Goal: Information Seeking & Learning: Get advice/opinions

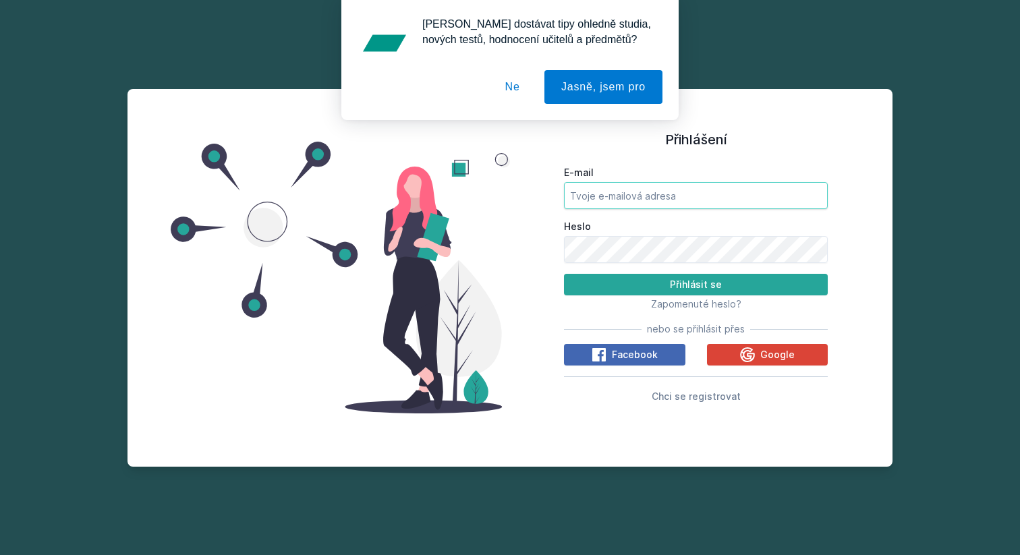
click at [597, 192] on input "E-mail" at bounding box center [696, 195] width 264 height 27
type input "[EMAIL_ADDRESS][DOMAIN_NAME]"
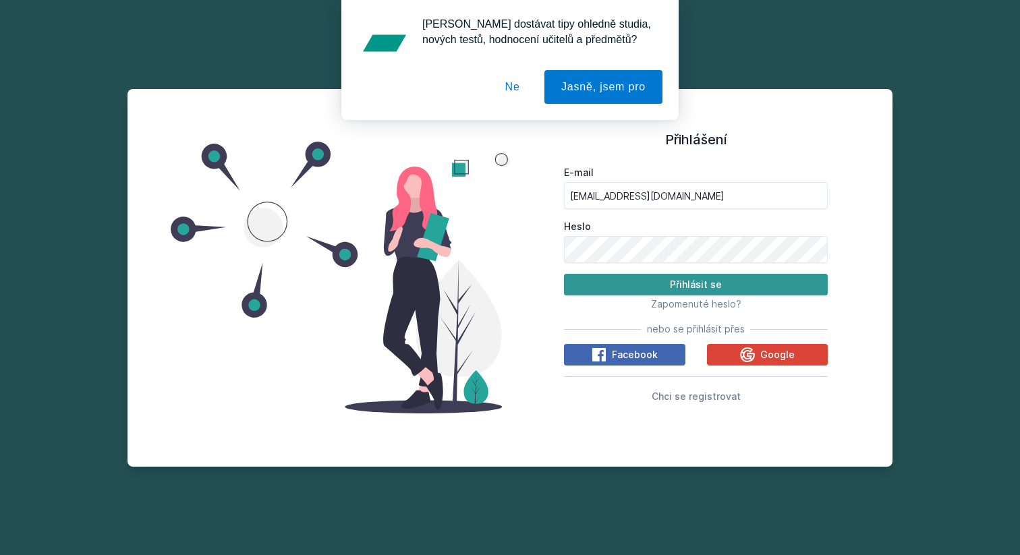
click at [663, 288] on button "Přihlásit se" at bounding box center [696, 285] width 264 height 22
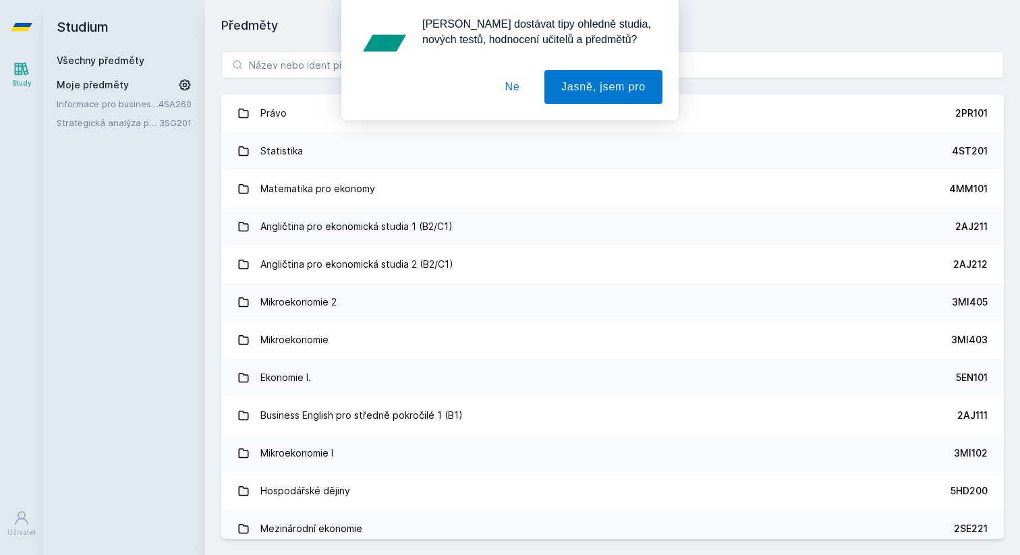
click at [516, 96] on button "Ne" at bounding box center [513, 87] width 49 height 34
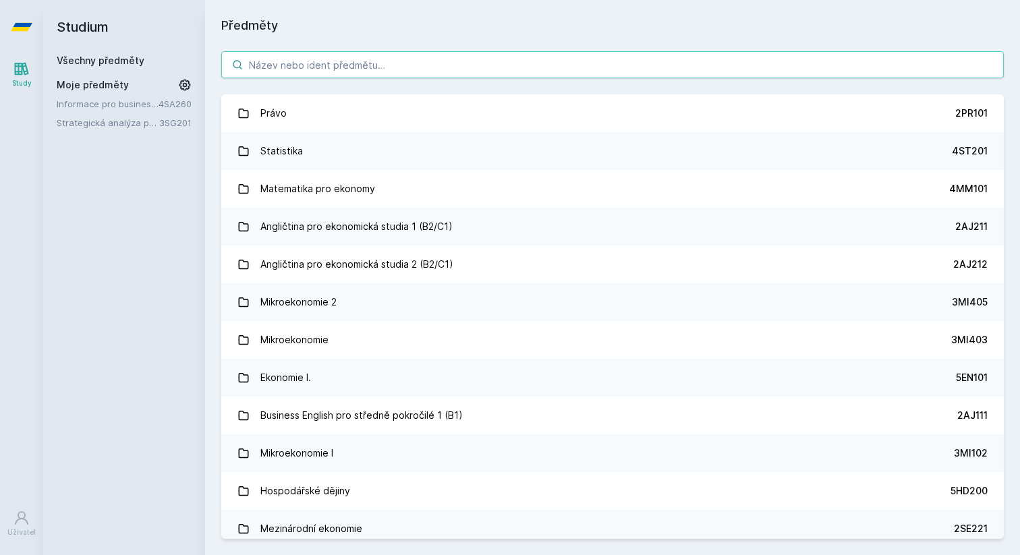
click at [367, 67] on input "search" at bounding box center [612, 64] width 783 height 27
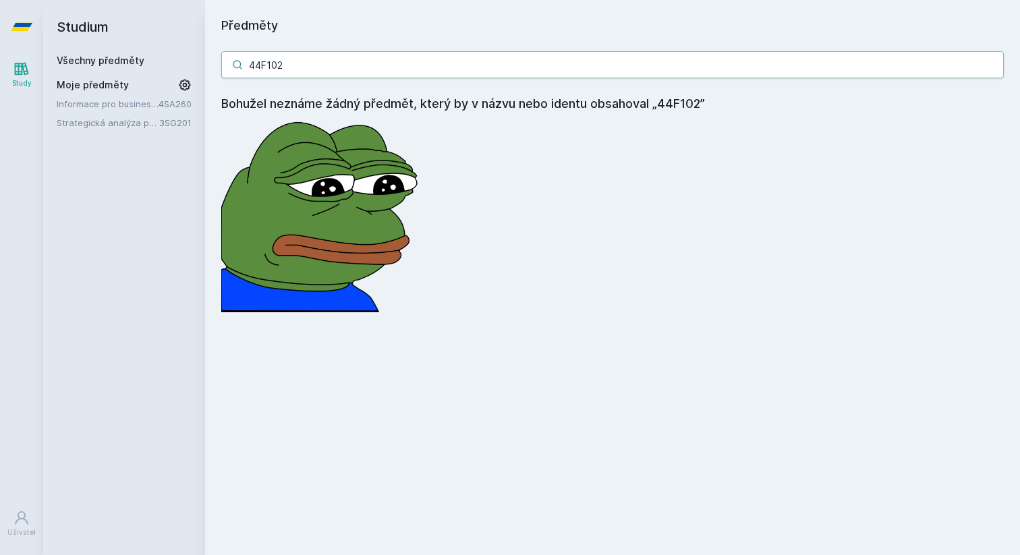
click at [327, 59] on input "44F102" at bounding box center [612, 64] width 783 height 27
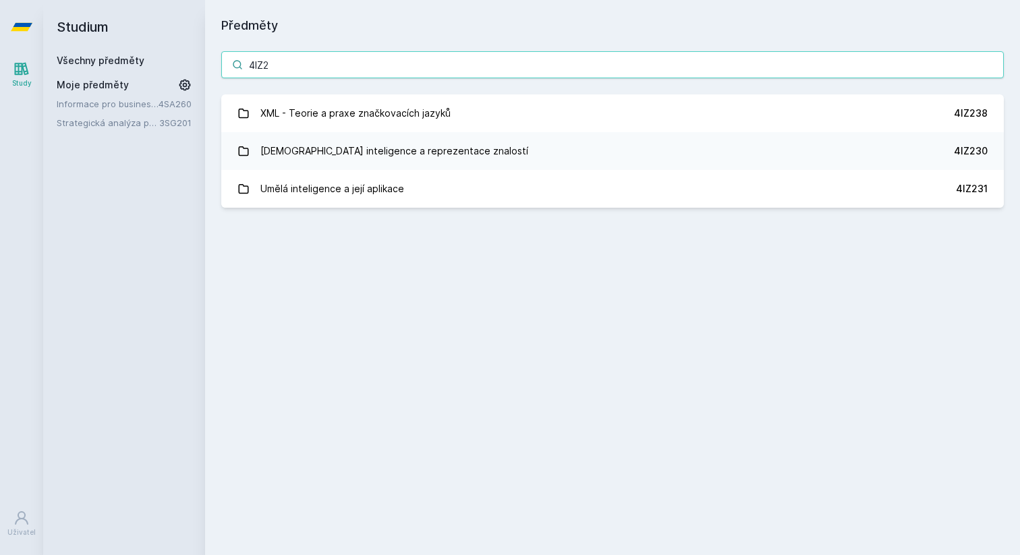
type input "4IZ"
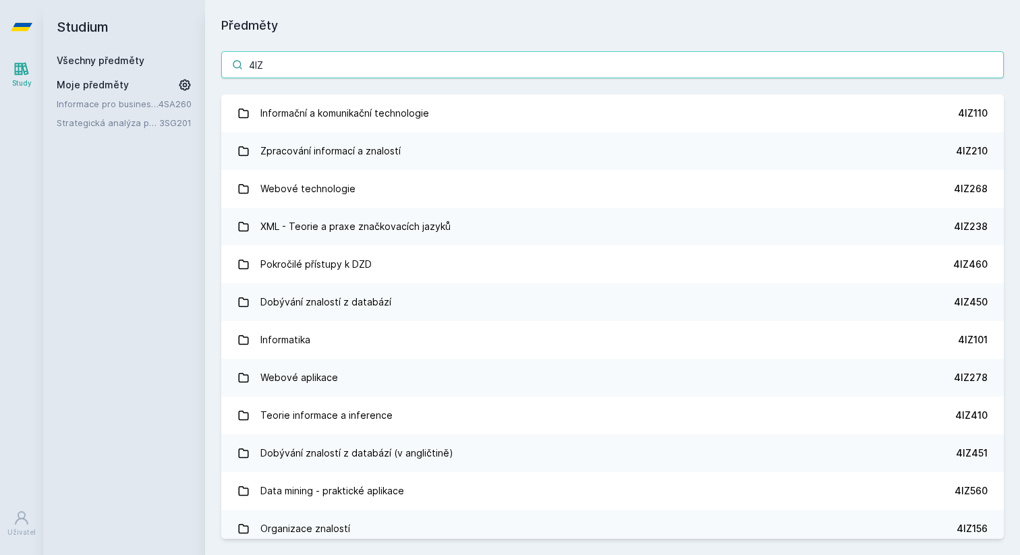
click at [347, 68] on input "4IZ" at bounding box center [612, 64] width 783 height 27
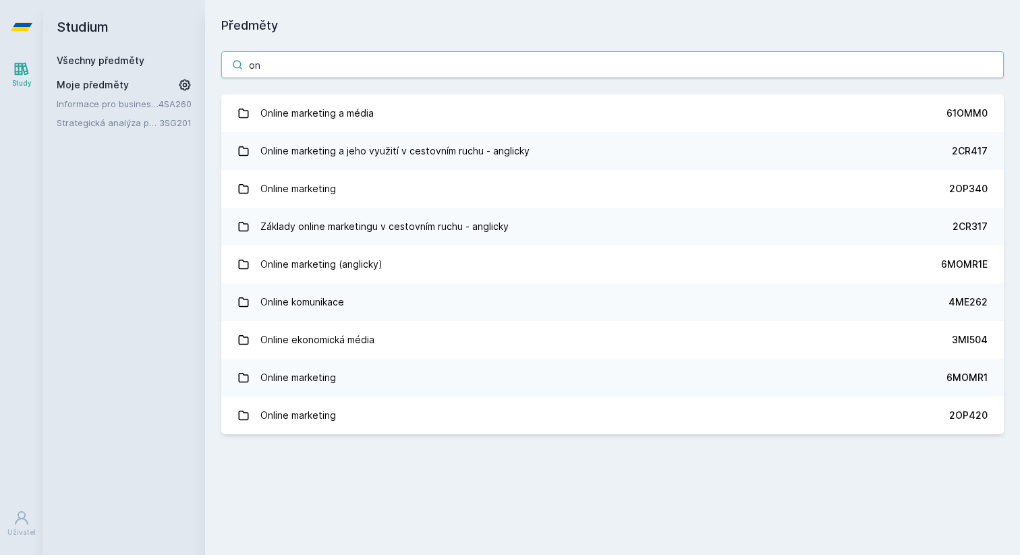
type input "o"
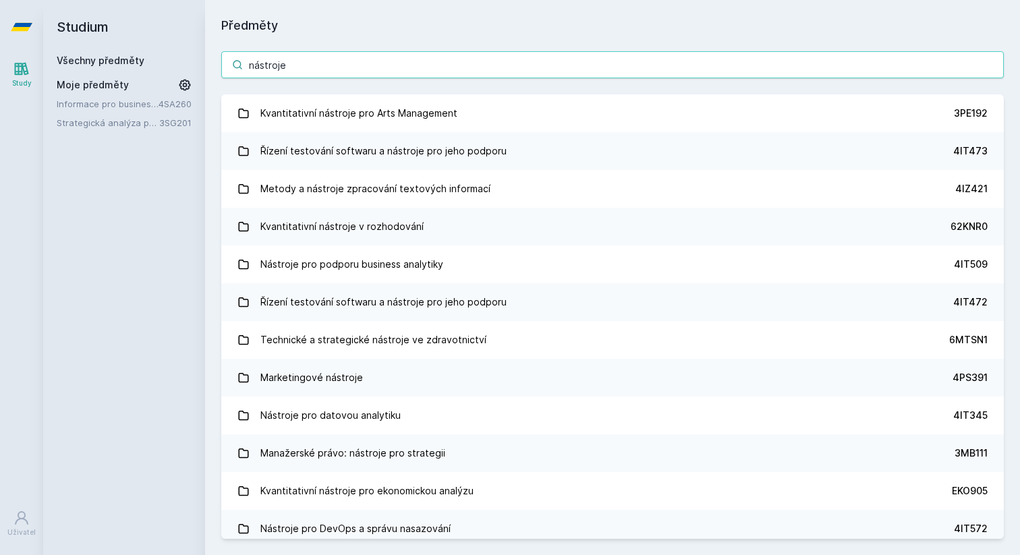
click at [402, 70] on input "nástroje" at bounding box center [612, 64] width 783 height 27
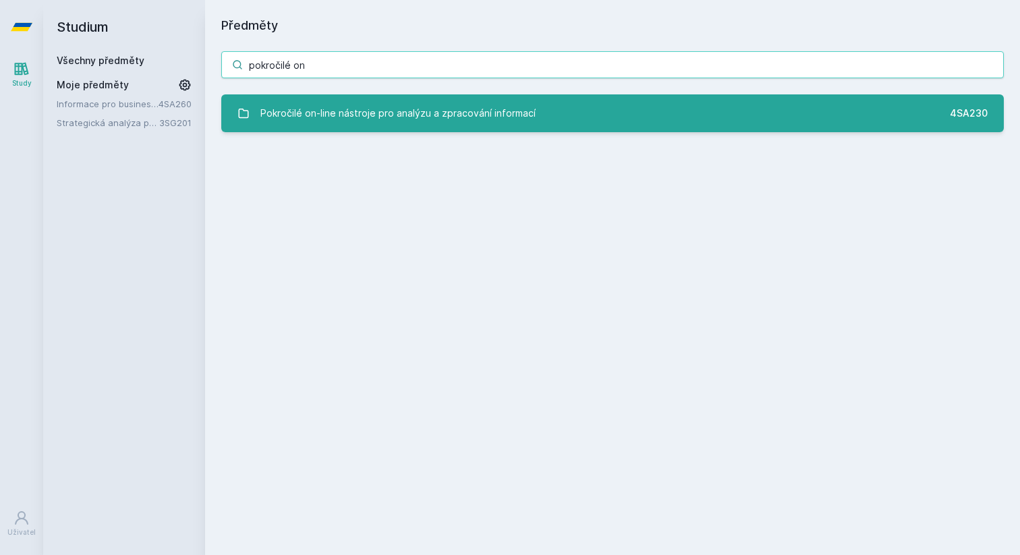
type input "pokročilé on"
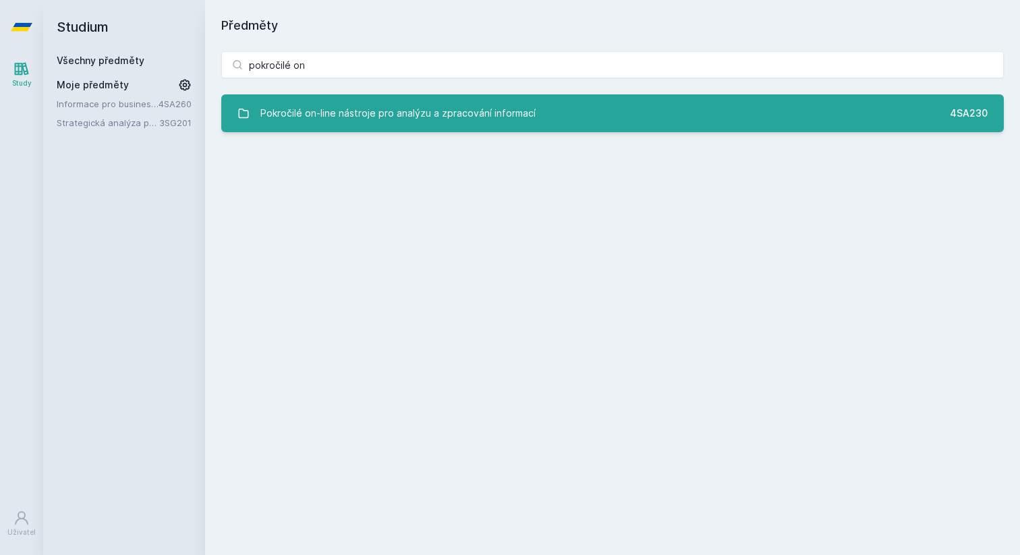
click at [459, 106] on div "Pokročilé on-line nástroje pro analýzu a zpracování informací" at bounding box center [398, 113] width 275 height 27
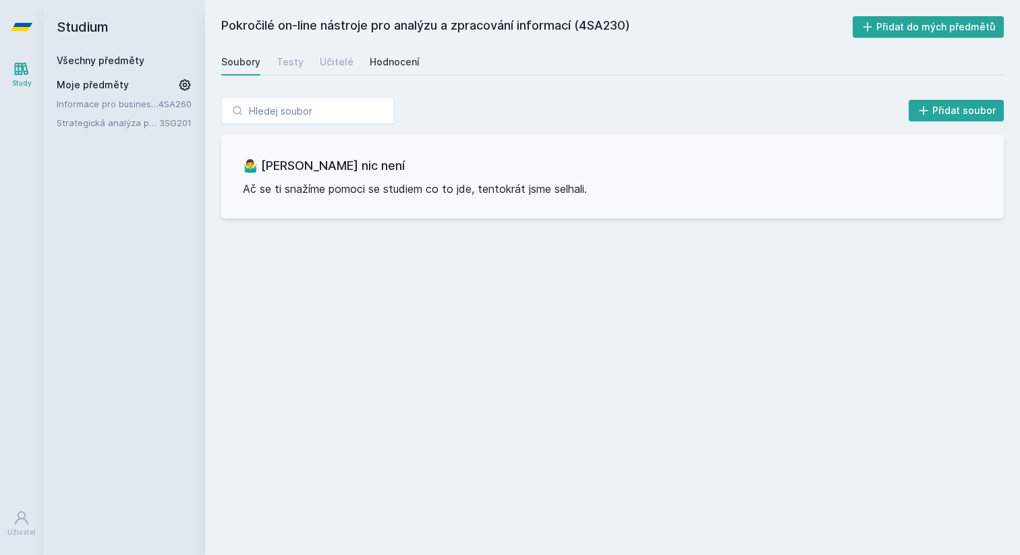
click at [370, 63] on div "Hodnocení" at bounding box center [395, 61] width 50 height 13
click at [246, 62] on div "Soubory" at bounding box center [240, 61] width 39 height 13
click at [278, 120] on input "search" at bounding box center [307, 110] width 173 height 27
click at [124, 60] on link "Všechny předměty" at bounding box center [101, 60] width 88 height 11
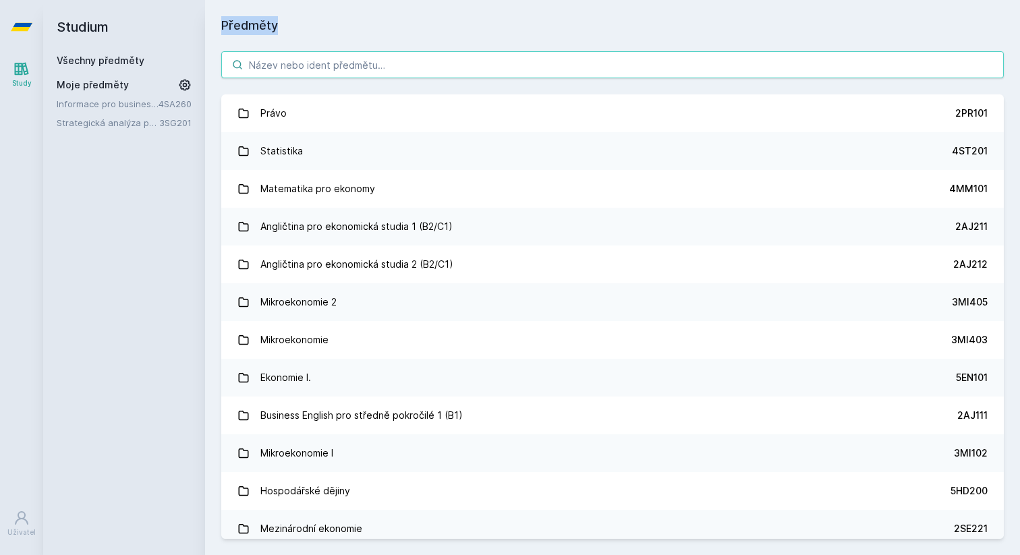
click at [342, 67] on input "search" at bounding box center [612, 64] width 783 height 27
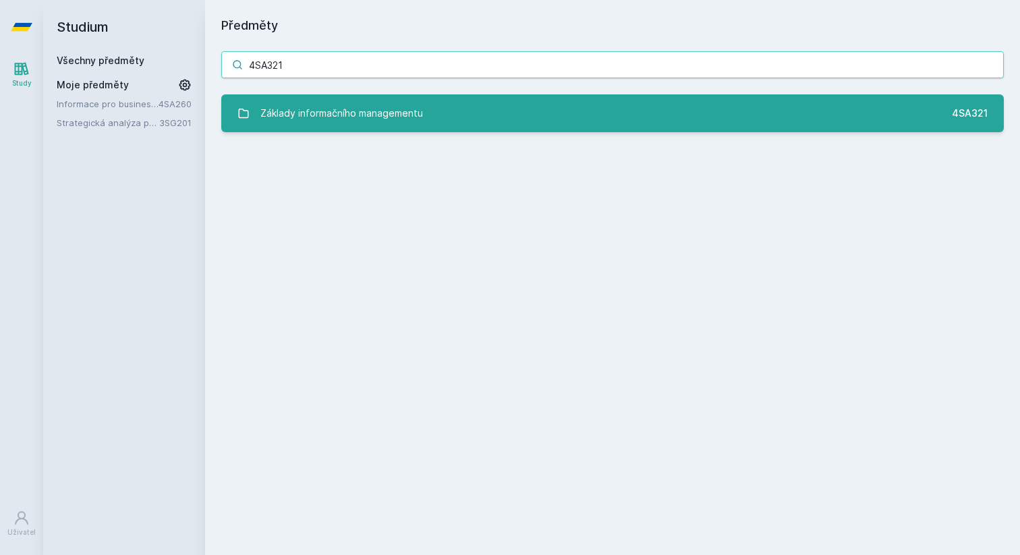
type input "4SA321"
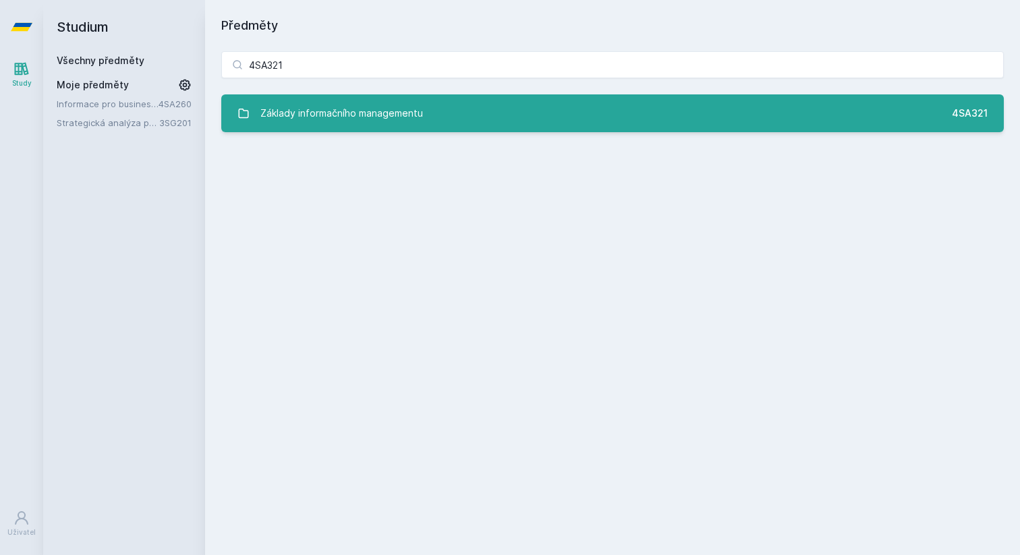
click at [355, 112] on div "Základy informačního managementu" at bounding box center [342, 113] width 163 height 27
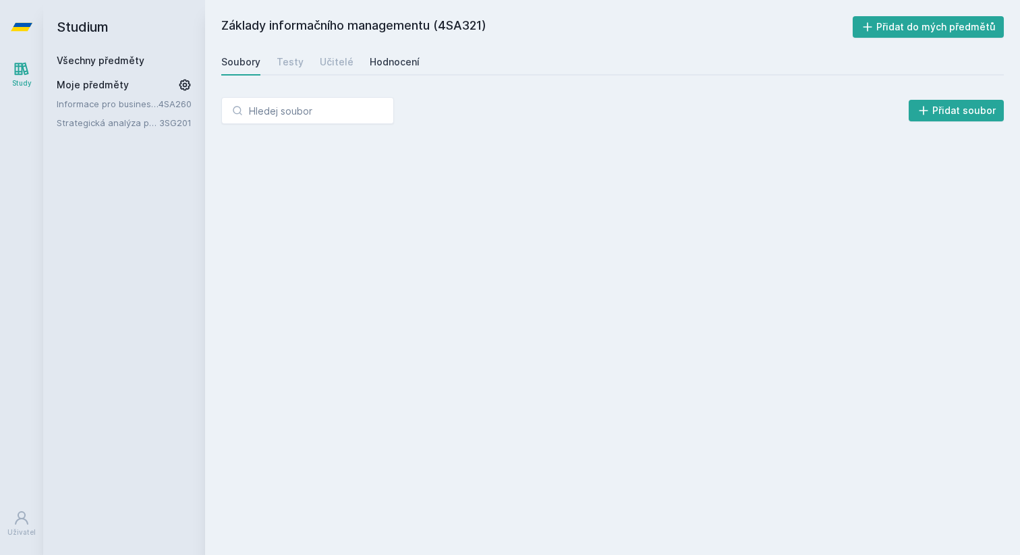
click at [383, 62] on div "Hodnocení" at bounding box center [395, 61] width 50 height 13
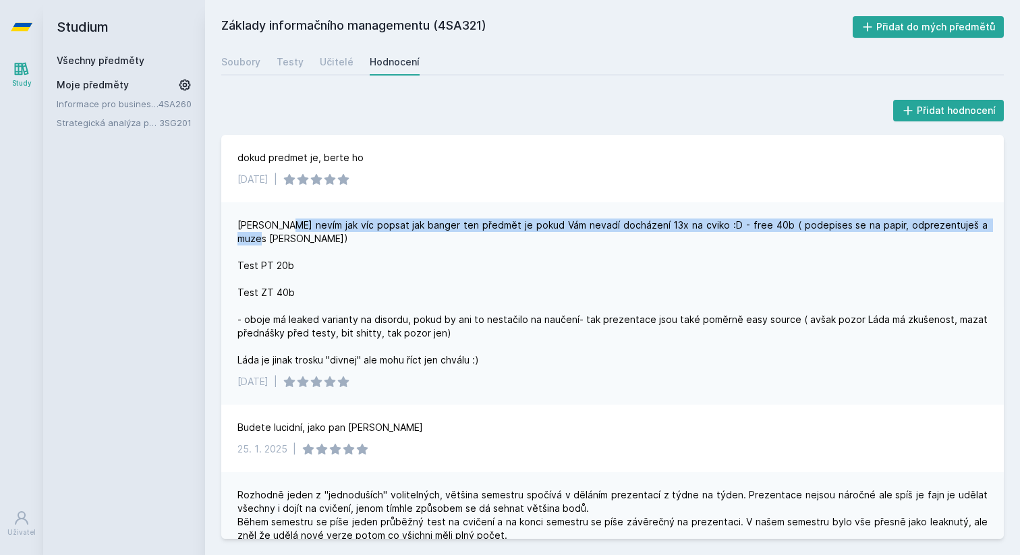
drag, startPoint x: 283, startPoint y: 229, endPoint x: 500, endPoint y: 243, distance: 217.1
click at [500, 243] on div "[PERSON_NAME] nevím jak víc popsat jak banger ten předmět je pokud Vám nevadí d…" at bounding box center [613, 293] width 750 height 148
click at [499, 243] on div "[PERSON_NAME] nevím jak víc popsat jak banger ten předmět je pokud Vám nevadí d…" at bounding box center [613, 293] width 750 height 148
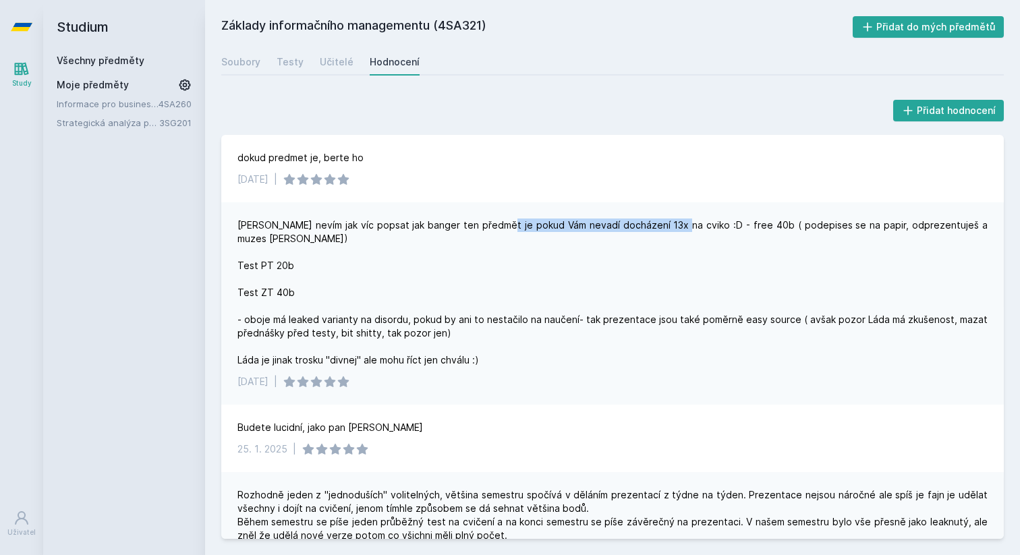
drag, startPoint x: 491, startPoint y: 229, endPoint x: 655, endPoint y: 225, distance: 163.4
click at [659, 225] on div "[PERSON_NAME] nevím jak víc popsat jak banger ten předmět je pokud Vám nevadí d…" at bounding box center [613, 293] width 750 height 148
click at [655, 225] on div "[PERSON_NAME] nevím jak víc popsat jak banger ten předmět je pokud Vám nevadí d…" at bounding box center [613, 293] width 750 height 148
drag, startPoint x: 655, startPoint y: 225, endPoint x: 806, endPoint y: 215, distance: 152.1
click at [808, 216] on div "[PERSON_NAME] nevím jak víc popsat jak banger ten předmět je pokud Vám nevadí d…" at bounding box center [612, 303] width 783 height 202
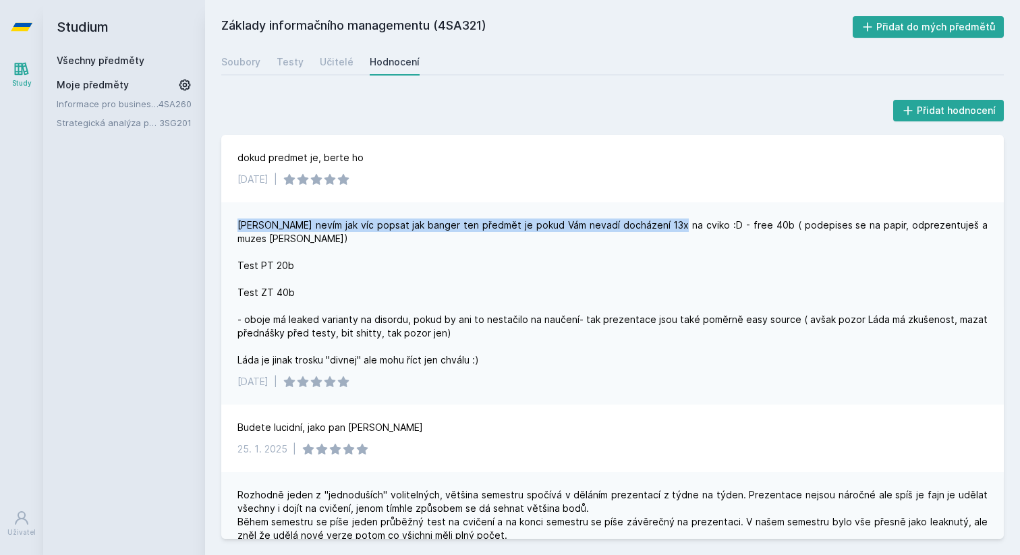
click at [806, 215] on div "[PERSON_NAME] nevím jak víc popsat jak banger ten předmět je pokud Vám nevadí d…" at bounding box center [612, 303] width 783 height 202
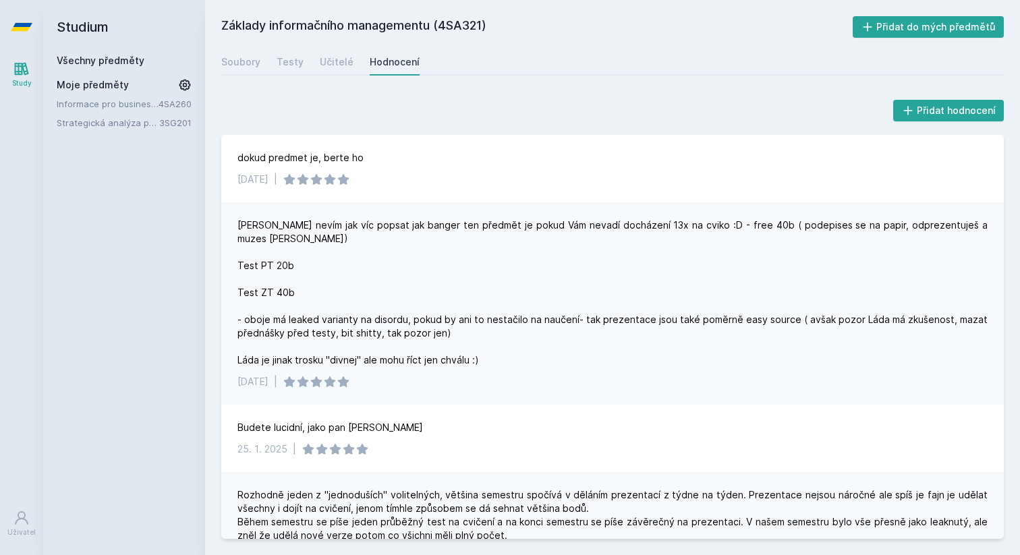
click at [730, 240] on div "[PERSON_NAME] nevím jak víc popsat jak banger ten předmět je pokud Vám nevadí d…" at bounding box center [613, 293] width 750 height 148
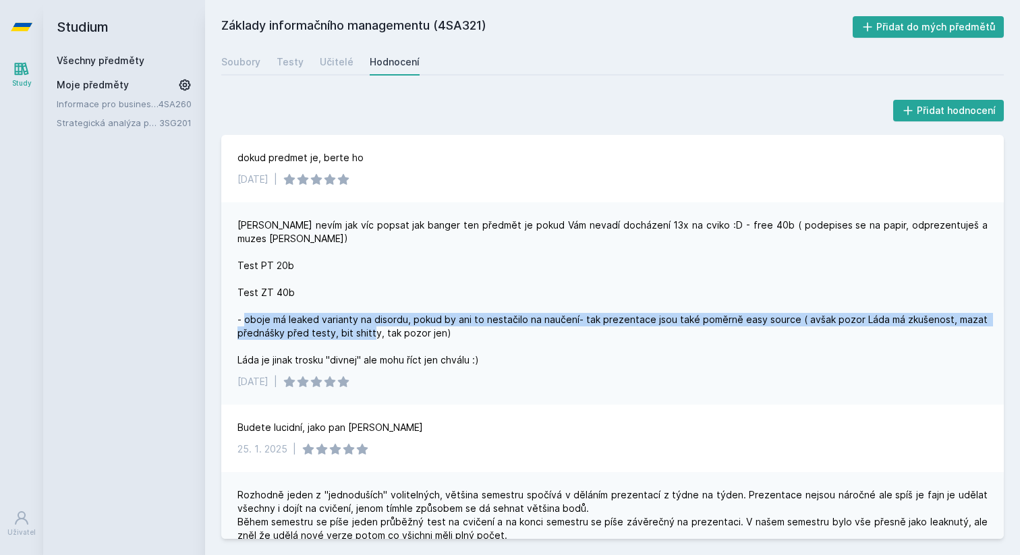
drag, startPoint x: 329, startPoint y: 306, endPoint x: 570, endPoint y: 321, distance: 241.4
click at [571, 322] on div "[PERSON_NAME] nevím jak víc popsat jak banger ten předmět je pokud Vám nevadí d…" at bounding box center [613, 293] width 750 height 148
click at [570, 321] on div "[PERSON_NAME] nevím jak víc popsat jak banger ten předmět je pokud Vám nevadí d…" at bounding box center [613, 293] width 750 height 148
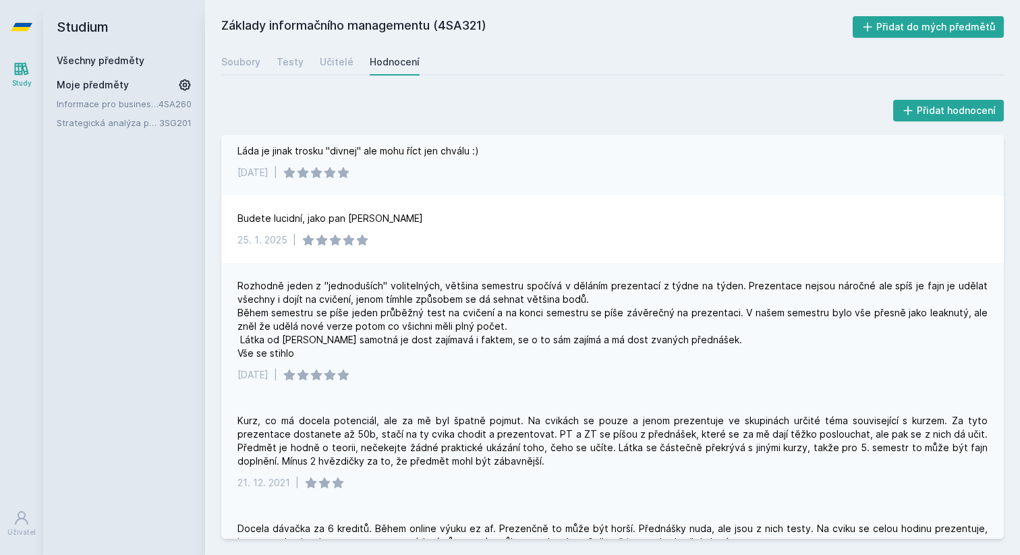
scroll to position [212, 0]
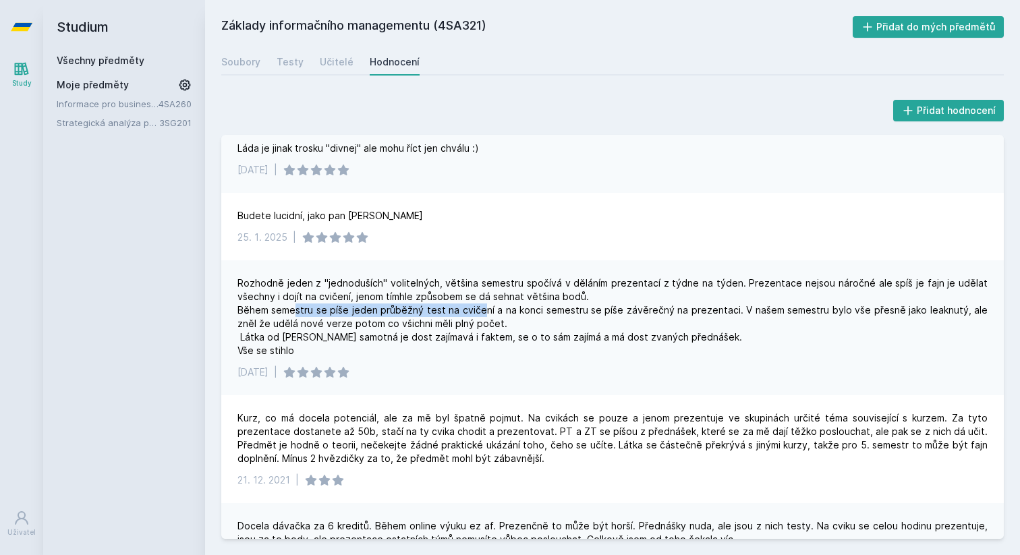
drag, startPoint x: 296, startPoint y: 298, endPoint x: 478, endPoint y: 298, distance: 182.2
click at [479, 298] on div "Rozhodně jeden z "jednoduších" volitelných, většina semestru spočívá v děláním …" at bounding box center [613, 317] width 750 height 81
click at [478, 298] on div "Rozhodně jeden z "jednoduších" volitelných, většina semestru spočívá v děláním …" at bounding box center [613, 317] width 750 height 81
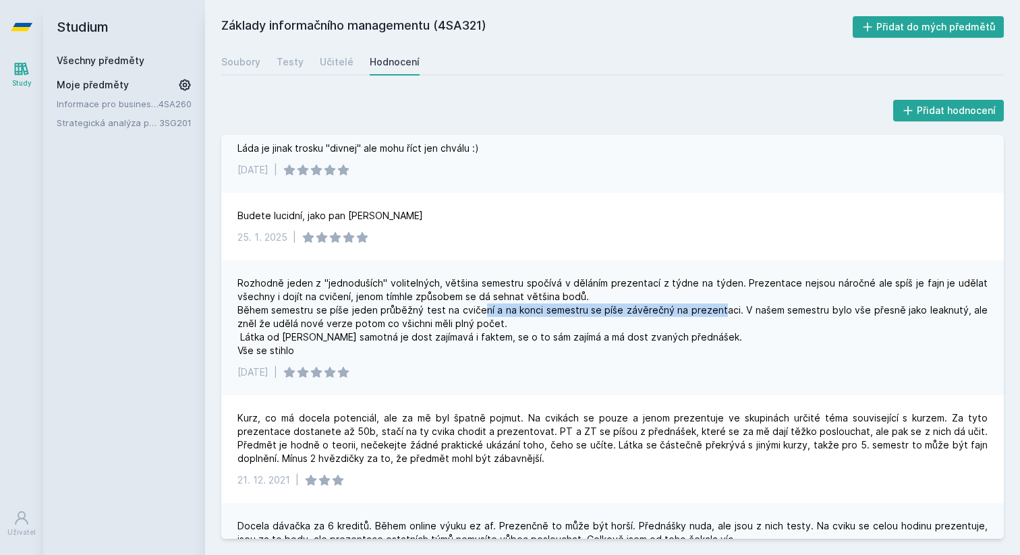
drag, startPoint x: 478, startPoint y: 298, endPoint x: 715, endPoint y: 293, distance: 236.3
click at [715, 293] on div "Rozhodně jeden z "jednoduších" volitelných, většina semestru spočívá v děláním …" at bounding box center [613, 317] width 750 height 81
drag, startPoint x: 297, startPoint y: 330, endPoint x: 310, endPoint y: 329, distance: 12.8
click at [310, 329] on div "Rozhodně jeden z "jednoduších" volitelných, většina semestru spočívá v děláním …" at bounding box center [613, 317] width 750 height 81
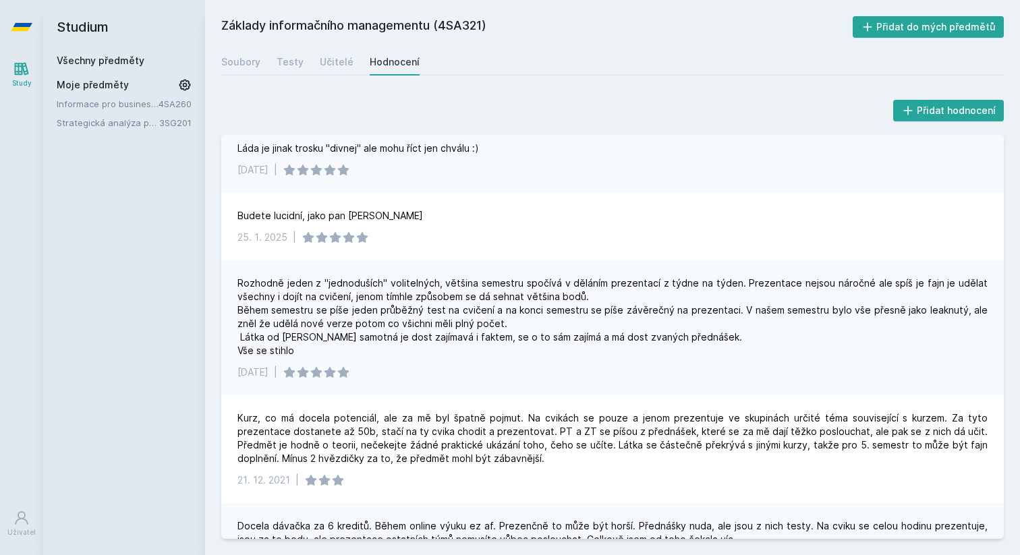
click at [416, 324] on div "Rozhodně jeden z "jednoduších" volitelných, většina semestru spočívá v děláním …" at bounding box center [613, 317] width 750 height 81
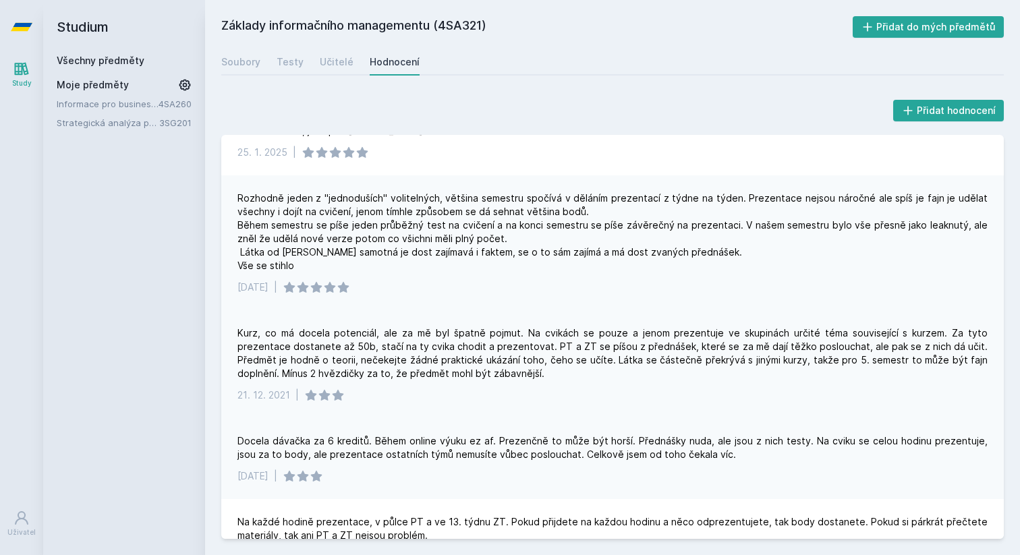
scroll to position [325, 0]
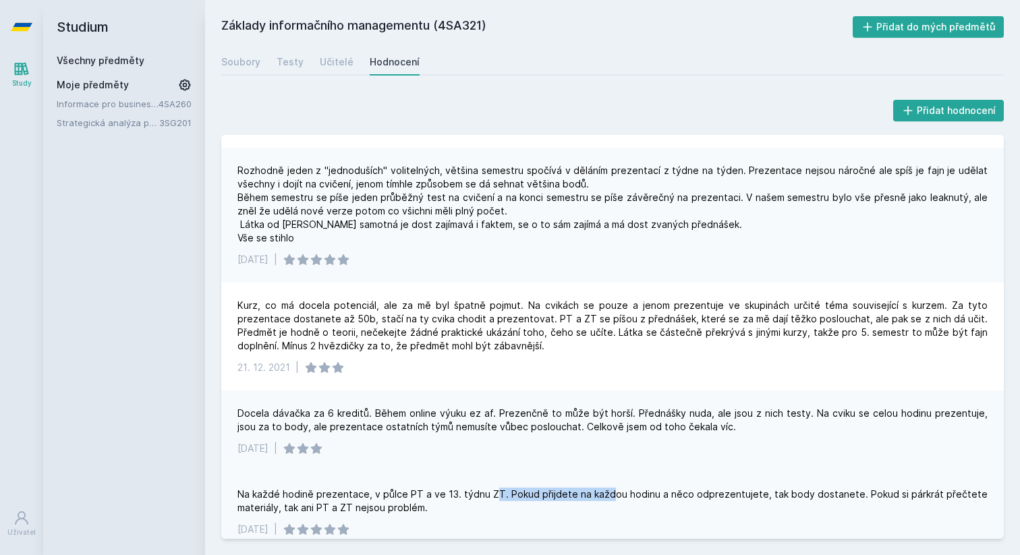
drag, startPoint x: 500, startPoint y: 485, endPoint x: 619, endPoint y: 478, distance: 118.9
click at [619, 488] on div "Na každé hodině prezentace, v půlce PT a ve 13. týdnu ZT. Pokud přijdete na kaž…" at bounding box center [613, 501] width 750 height 27
drag, startPoint x: 565, startPoint y: 483, endPoint x: 700, endPoint y: 477, distance: 135.1
click at [700, 488] on div "Na každé hodině prezentace, v půlce PT a ve 13. týdnu ZT. Pokud přijdete na kaž…" at bounding box center [613, 501] width 750 height 27
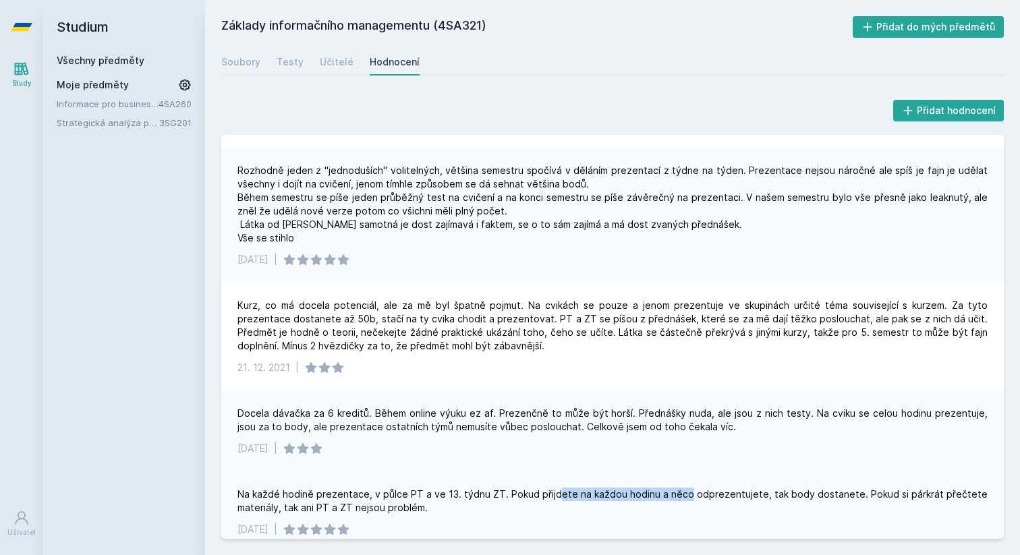
click at [700, 488] on div "Na každé hodině prezentace, v půlce PT a ve 13. týdnu ZT. Pokud přijdete na kaž…" at bounding box center [613, 501] width 750 height 27
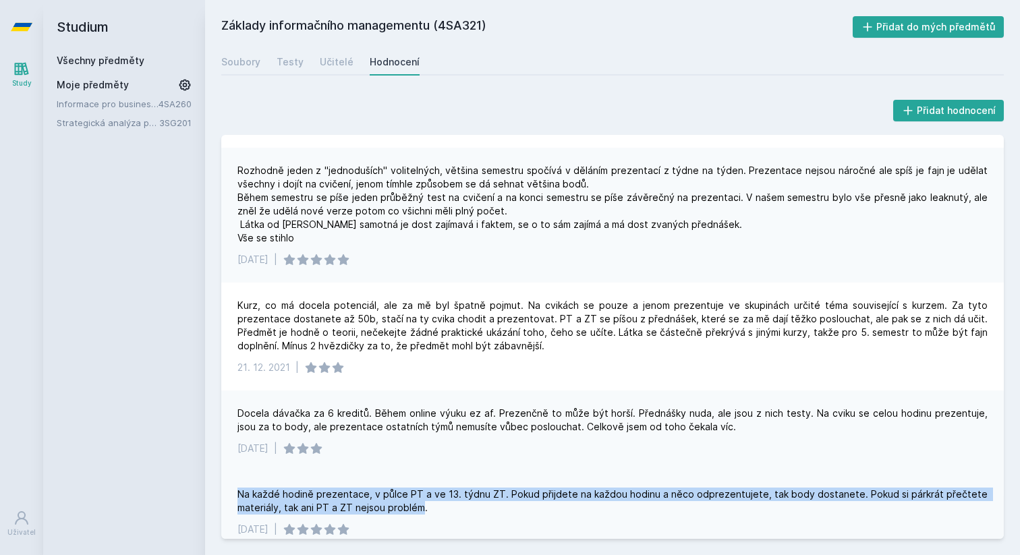
drag, startPoint x: 418, startPoint y: 496, endPoint x: 229, endPoint y: 483, distance: 188.8
click at [229, 483] on div "Na každé hodině prezentace, v půlce PT a ve 13. týdnu ZT. Pokud přijdete na kaž…" at bounding box center [612, 512] width 783 height 81
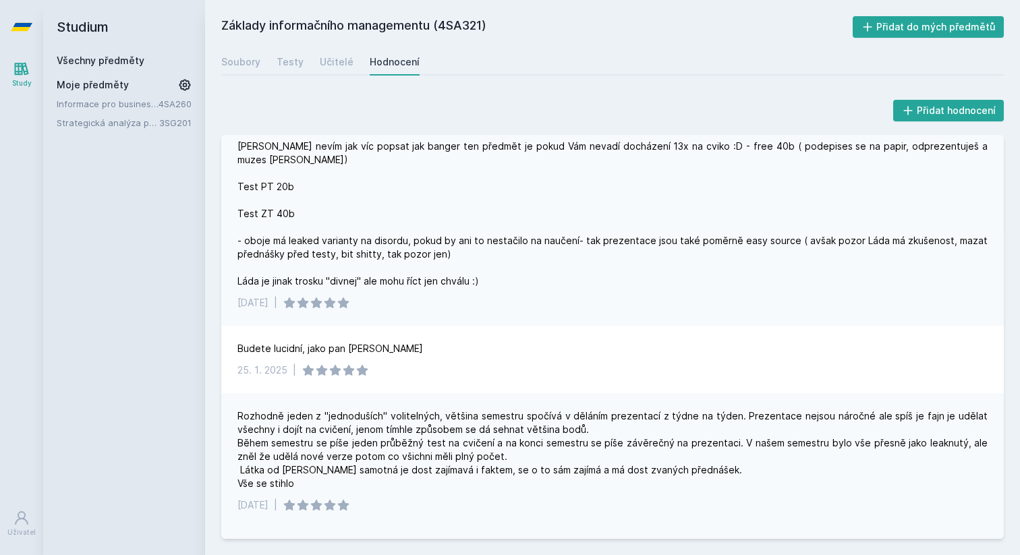
scroll to position [0, 0]
